Goal: Information Seeking & Learning: Learn about a topic

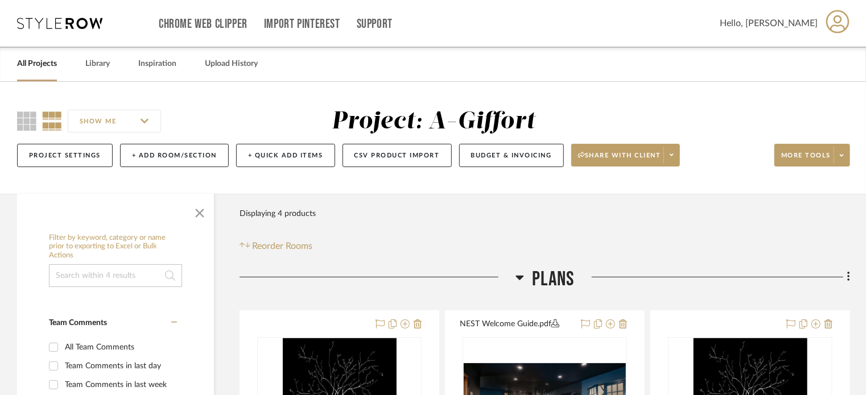
click at [33, 65] on link "All Projects" at bounding box center [37, 63] width 40 height 15
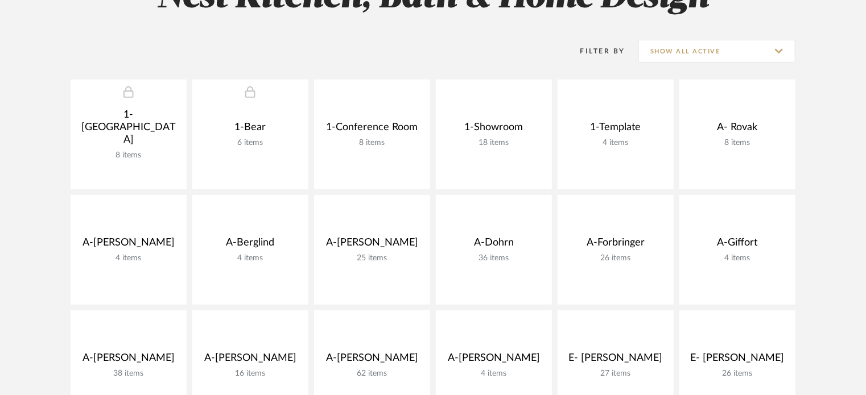
scroll to position [200, 0]
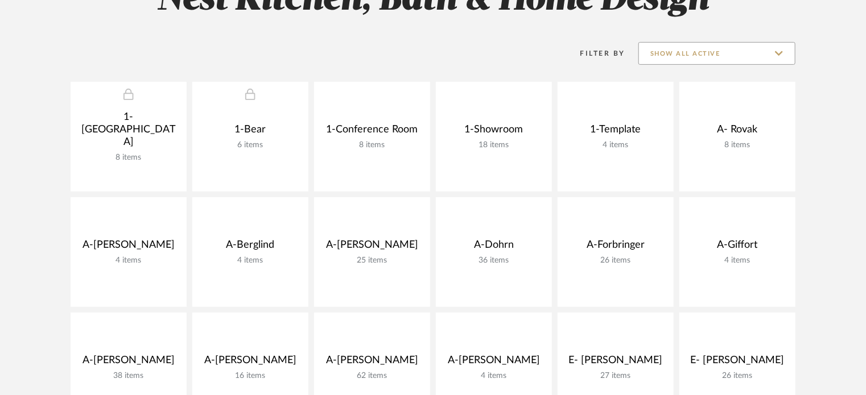
click at [701, 52] on input "Show All Active" at bounding box center [716, 53] width 157 height 23
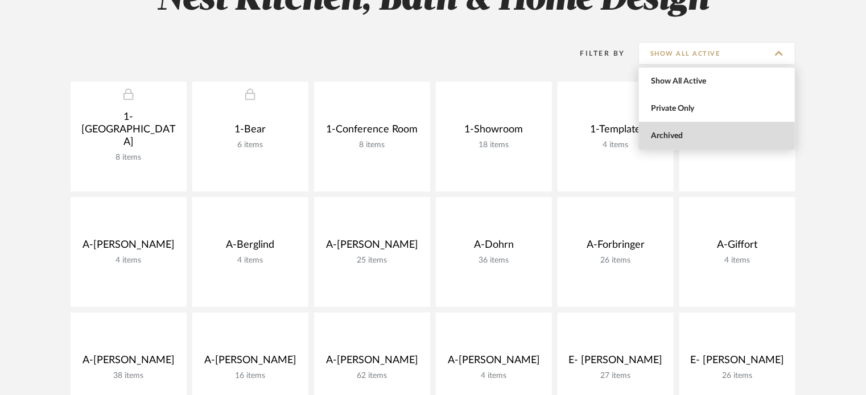
click at [692, 130] on span "Archived" at bounding box center [717, 135] width 156 height 27
type input "Archived"
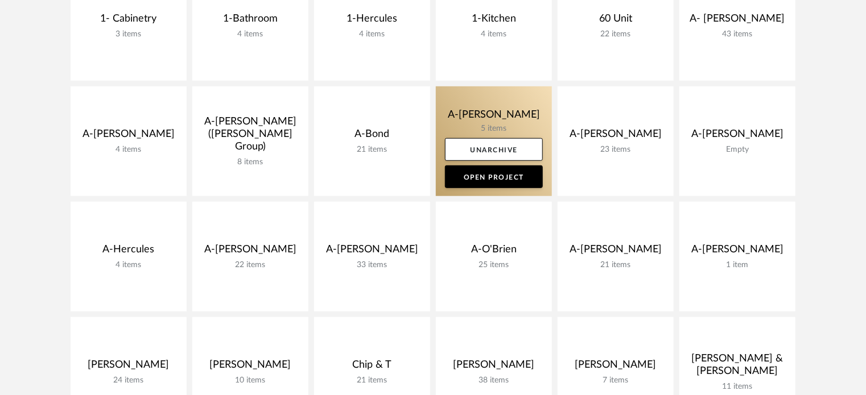
scroll to position [315, 0]
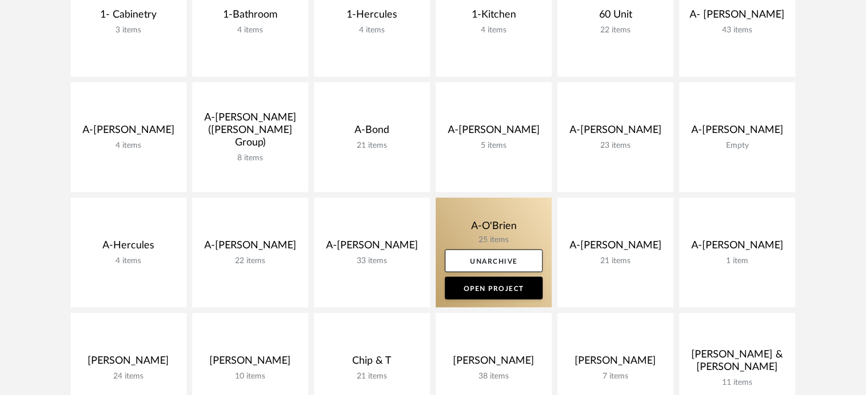
click at [464, 234] on link at bounding box center [494, 253] width 116 height 110
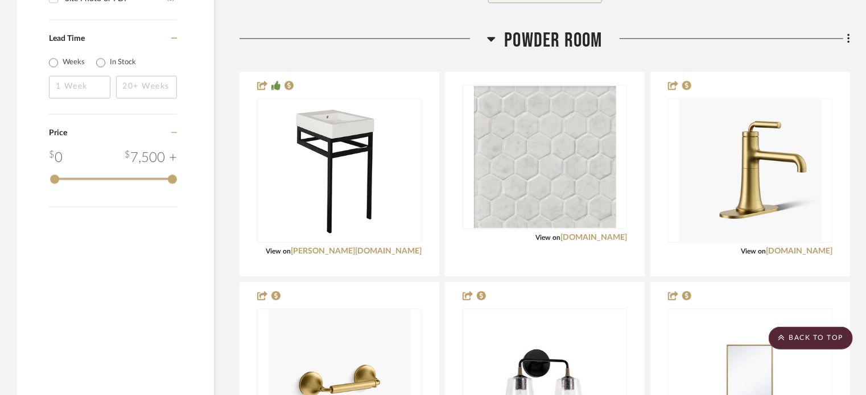
scroll to position [1440, 0]
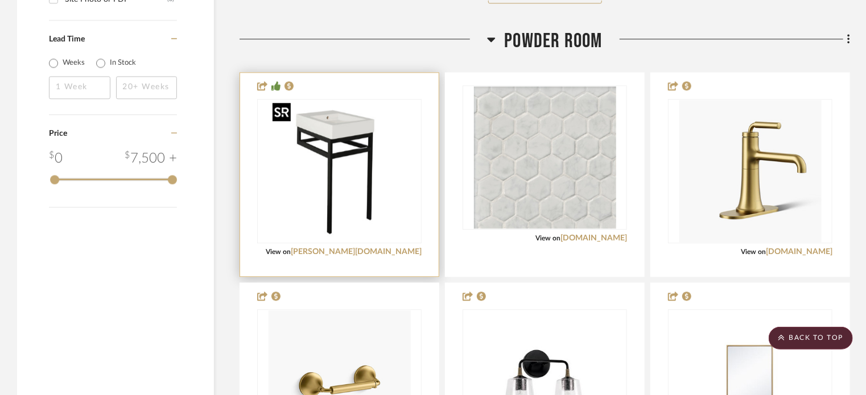
click at [377, 225] on img "0" at bounding box center [340, 171] width 142 height 142
click at [323, 143] on img "0" at bounding box center [340, 171] width 142 height 142
click at [397, 250] on link "[PERSON_NAME][DOMAIN_NAME]" at bounding box center [356, 252] width 131 height 8
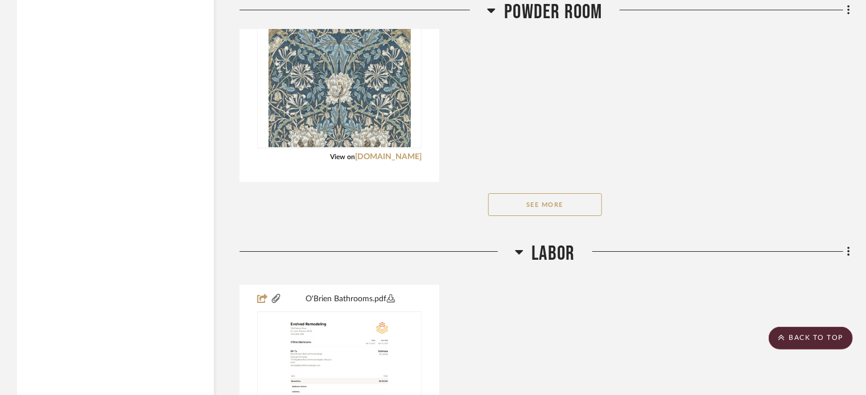
scroll to position [1961, 0]
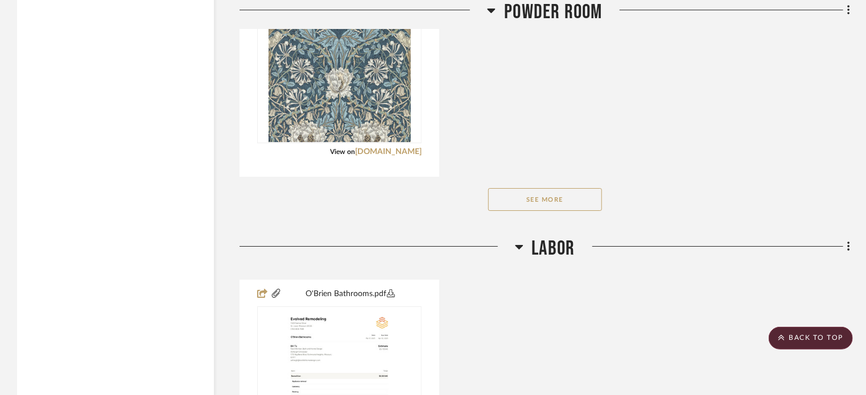
click at [496, 205] on button "See More" at bounding box center [545, 199] width 114 height 23
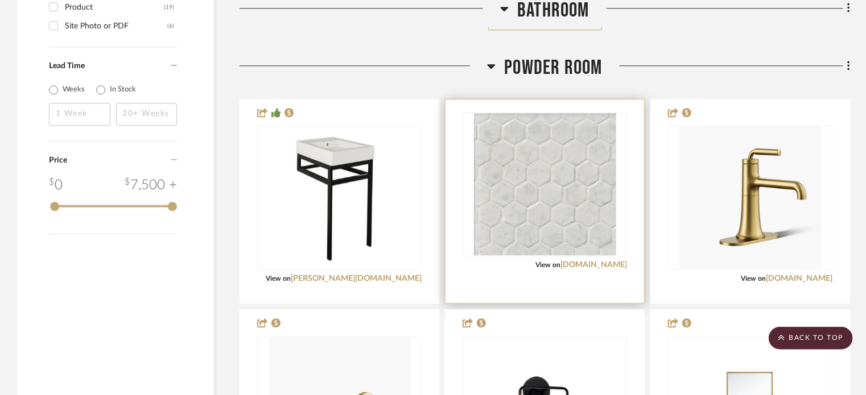
scroll to position [1413, 0]
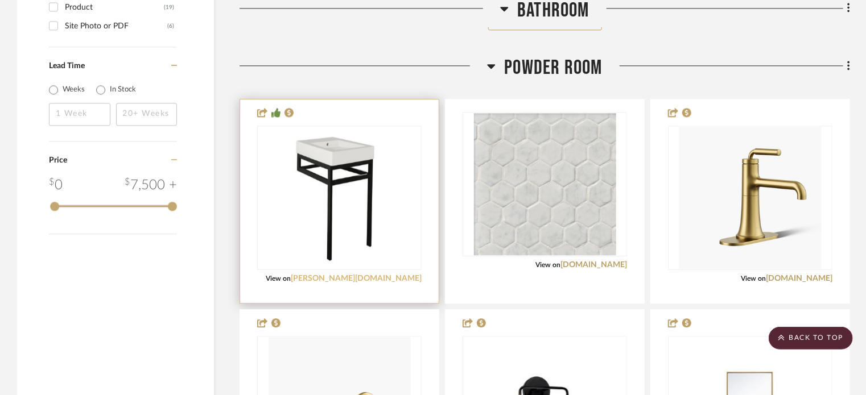
click at [396, 275] on link "[PERSON_NAME][DOMAIN_NAME]" at bounding box center [356, 279] width 131 height 8
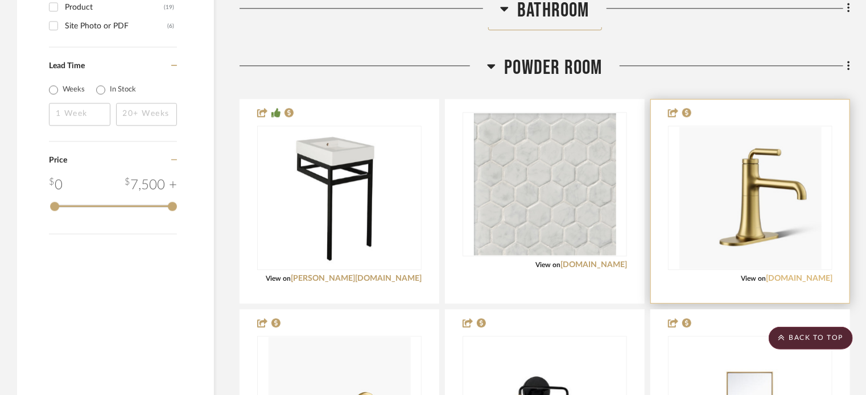
click at [811, 277] on link "[DOMAIN_NAME]" at bounding box center [799, 279] width 67 height 8
click at [715, 297] on div at bounding box center [750, 202] width 199 height 204
click at [770, 254] on img "0" at bounding box center [750, 198] width 142 height 142
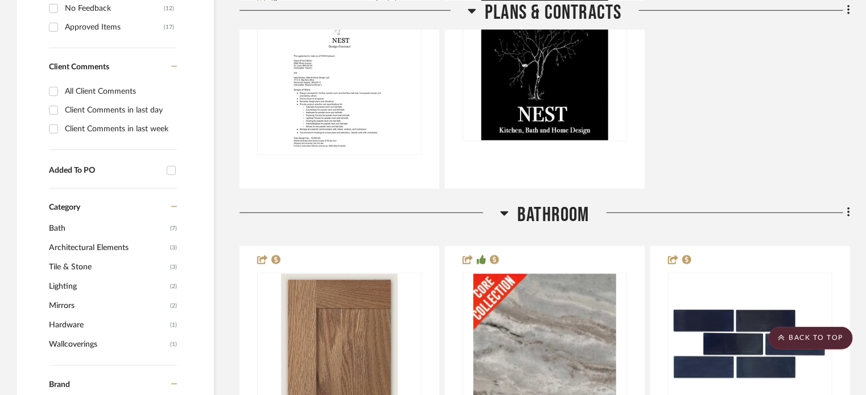
scroll to position [0, 0]
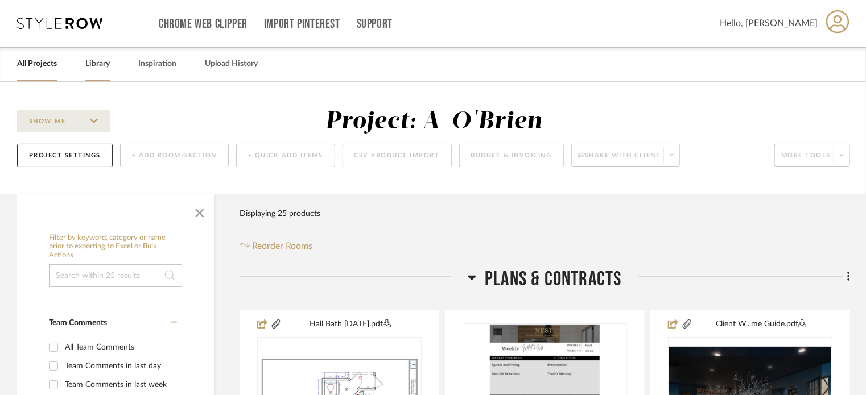
click at [90, 61] on link "Library" at bounding box center [97, 63] width 24 height 15
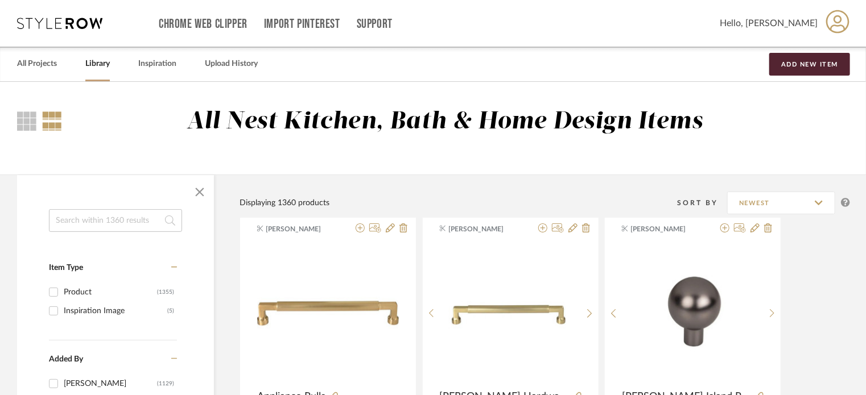
click at [92, 222] on input at bounding box center [115, 220] width 133 height 23
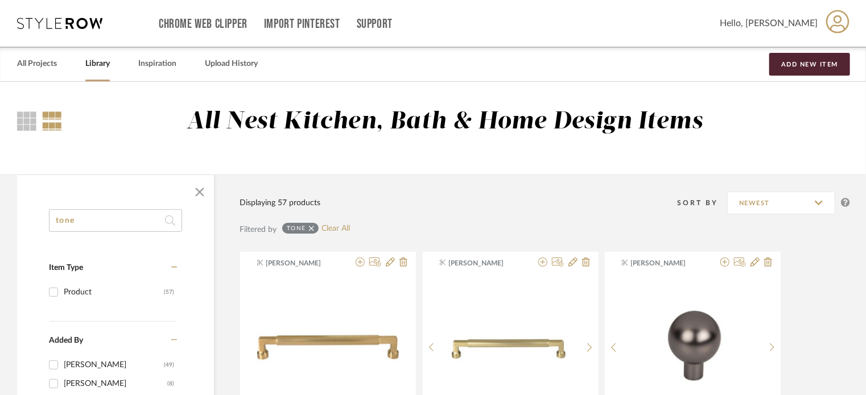
click at [93, 223] on input "tone" at bounding box center [115, 220] width 133 height 23
type input "t"
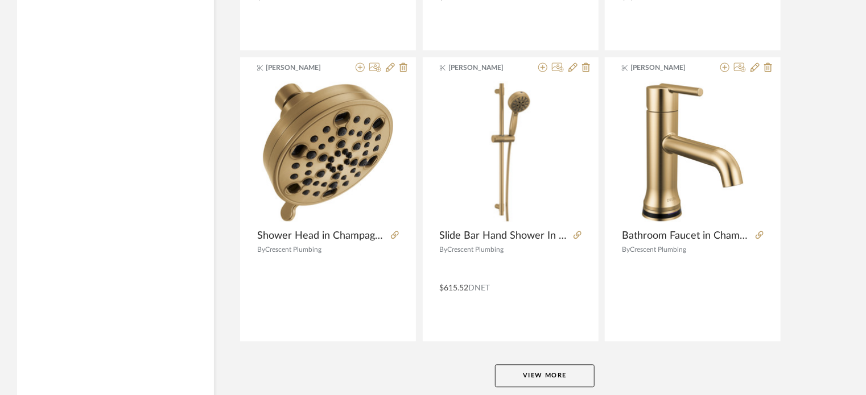
scroll to position [3459, 0]
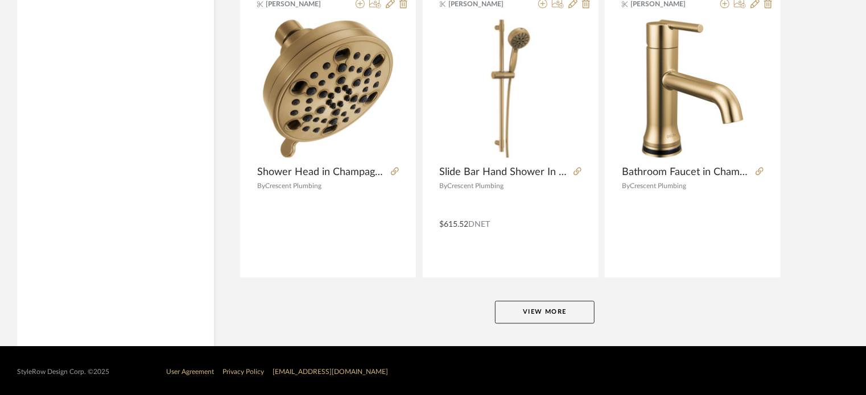
type input "faucet"
click at [538, 309] on button "View More" at bounding box center [545, 312] width 100 height 23
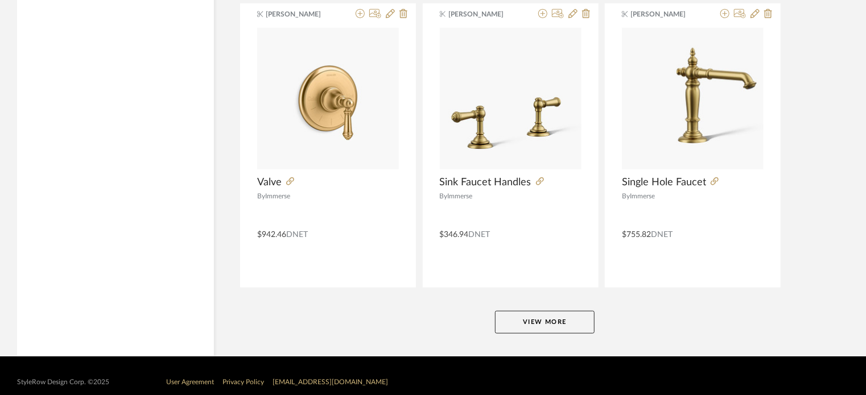
scroll to position [6950, 0]
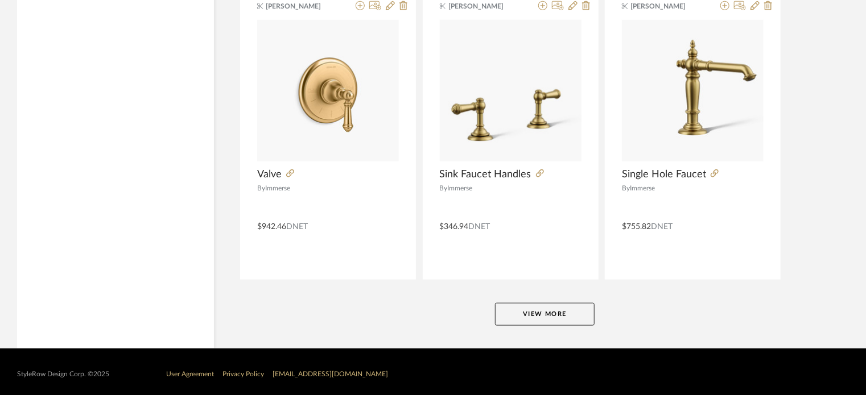
click at [527, 311] on button "View More" at bounding box center [545, 314] width 100 height 23
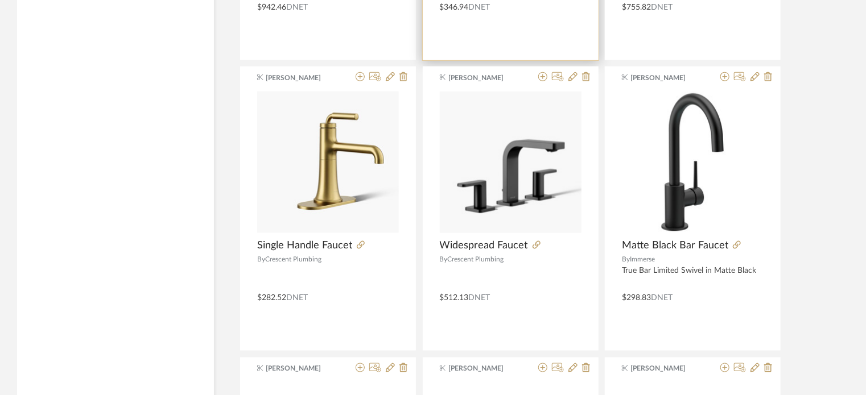
scroll to position [7170, 0]
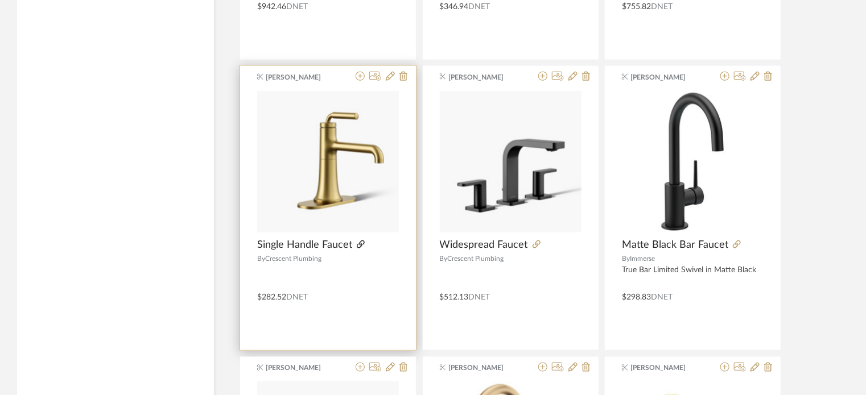
click at [360, 241] on icon at bounding box center [361, 245] width 8 height 8
